Goal: Task Accomplishment & Management: Complete application form

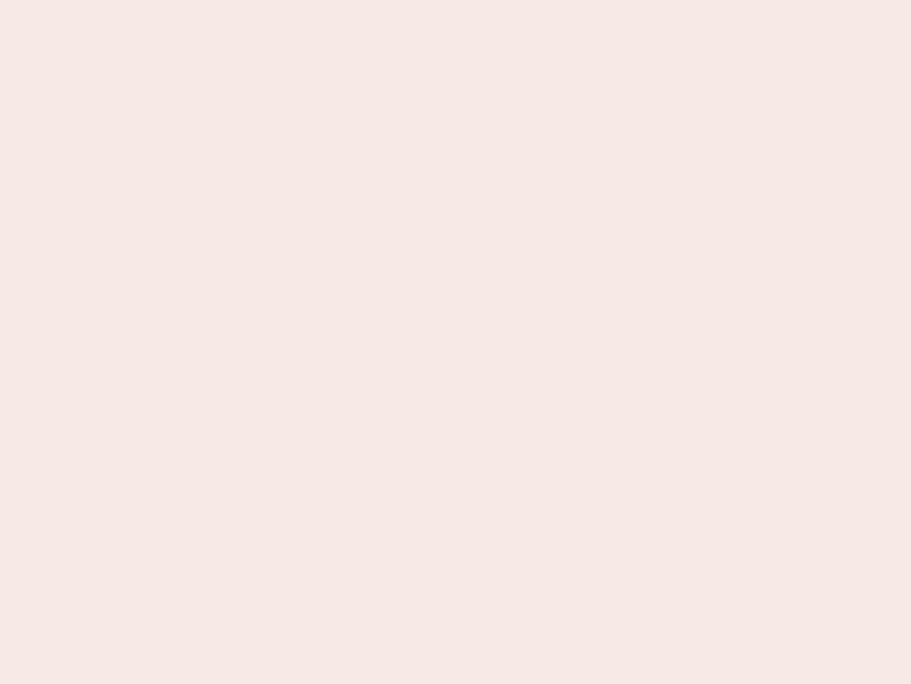
click at [456, 342] on nb-app "Almost there Thank you for registering for Newbook. Your account is under revie…" at bounding box center [455, 342] width 911 height 684
click at [456, 0] on nb-app "Almost there Thank you for registering for Newbook. Your account is under revie…" at bounding box center [455, 342] width 911 height 684
click at [487, 0] on nb-app "Almost there Thank you for registering for Newbook. Your account is under revie…" at bounding box center [455, 342] width 911 height 684
click at [456, 342] on nb-app "Almost there Thank you for registering for Newbook. Your account is under revie…" at bounding box center [455, 342] width 911 height 684
click at [456, 0] on nb-app "Almost there Thank you for registering for Newbook. Your account is under revie…" at bounding box center [455, 342] width 911 height 684
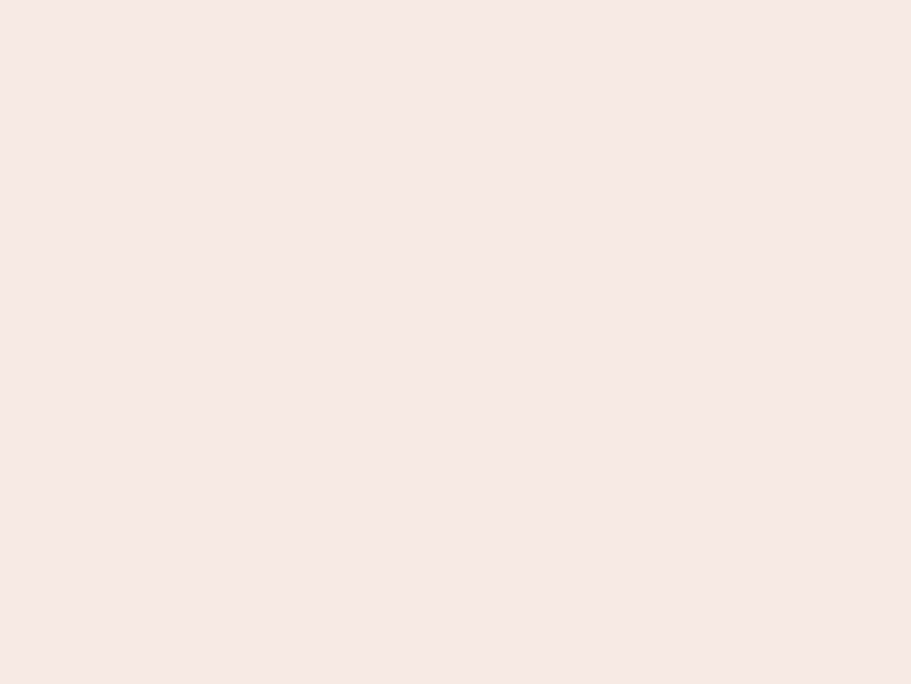
click at [318, 0] on nb-app "Almost there Thank you for registering for Newbook. Your account is under revie…" at bounding box center [455, 342] width 911 height 684
click at [456, 342] on nb-app "Almost there Thank you for registering for Newbook. Your account is under revie…" at bounding box center [455, 342] width 911 height 684
click at [456, 0] on nb-app "Almost there Thank you for registering for Newbook. Your account is under revie…" at bounding box center [455, 342] width 911 height 684
click at [318, 0] on nb-app "Almost there Thank you for registering for Newbook. Your account is under revie…" at bounding box center [455, 342] width 911 height 684
click at [456, 342] on nb-app "Almost there Thank you for registering for Newbook. Your account is under revie…" at bounding box center [455, 342] width 911 height 684
